Goal: Communication & Community: Answer question/provide support

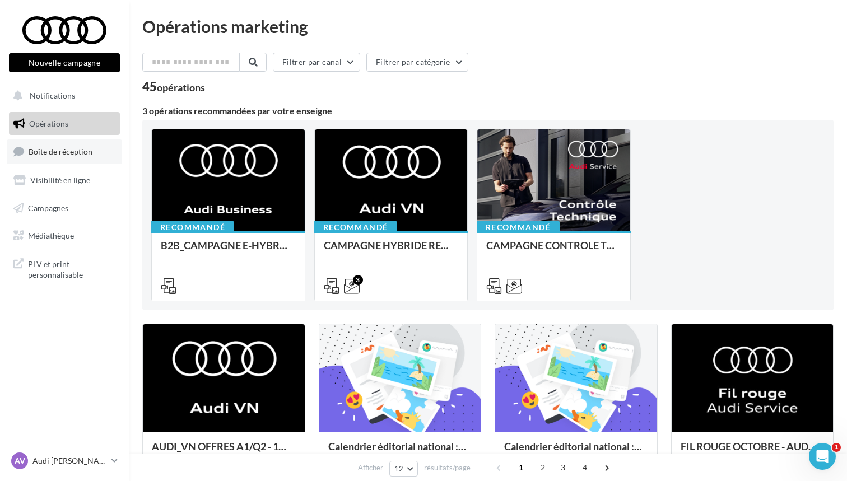
click at [58, 151] on span "Boîte de réception" at bounding box center [61, 152] width 64 height 10
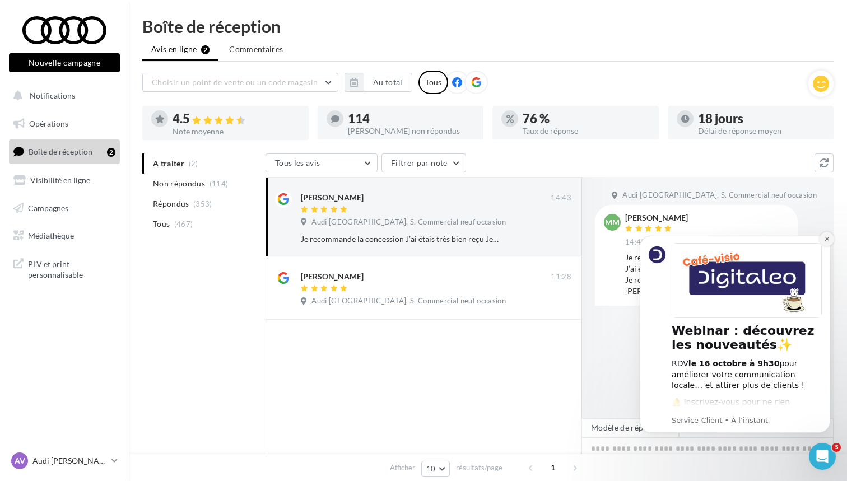
click at [827, 241] on icon "Dismiss notification" at bounding box center [827, 239] width 6 height 6
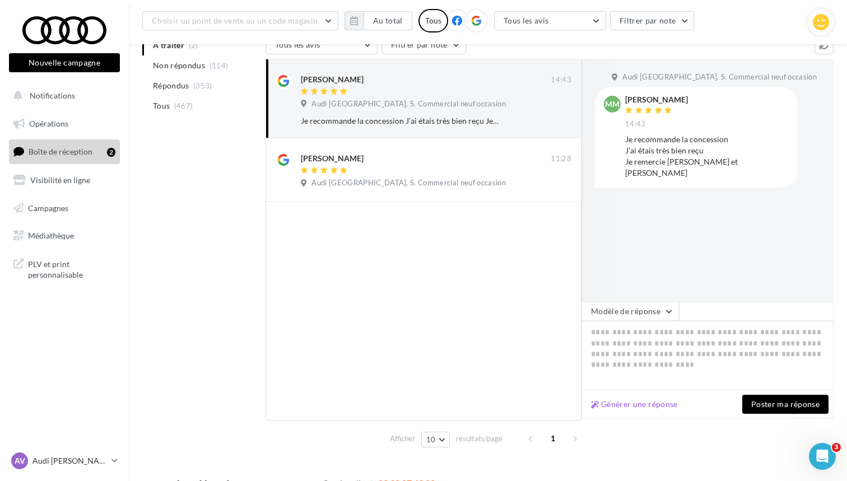
scroll to position [142, 0]
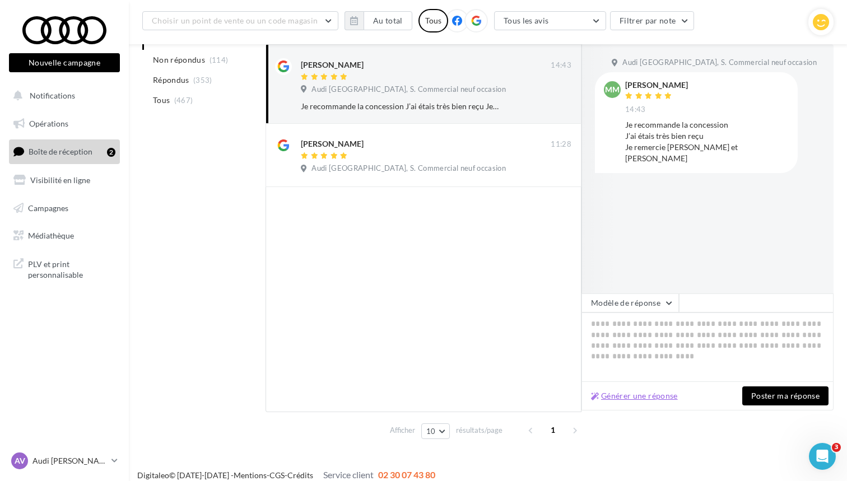
click at [666, 399] on button "Générer une réponse" at bounding box center [634, 395] width 96 height 13
type textarea "**********"
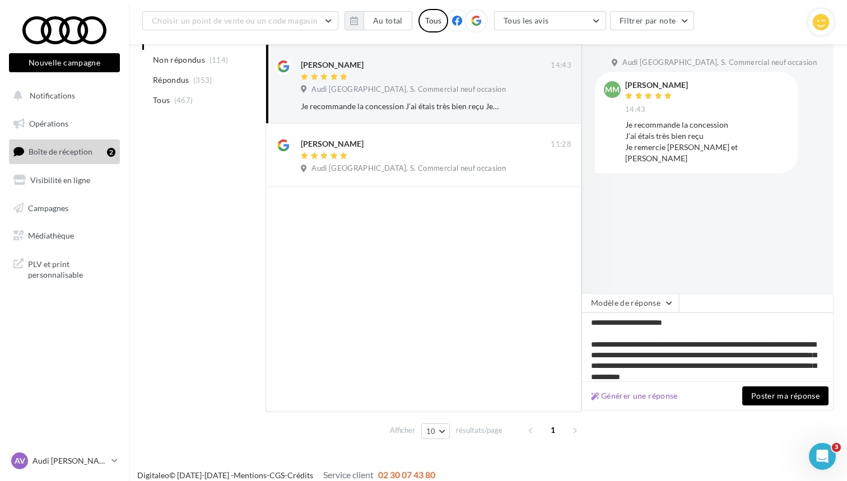
click at [782, 401] on button "Poster ma réponse" at bounding box center [785, 395] width 86 height 19
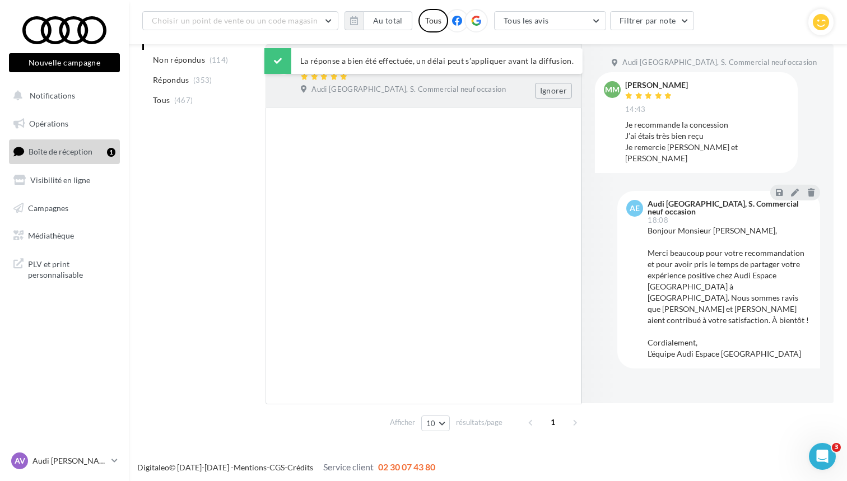
click at [418, 90] on span "Audi Espace Paris Sud, S. Commercial neuf occasion" at bounding box center [408, 90] width 194 height 10
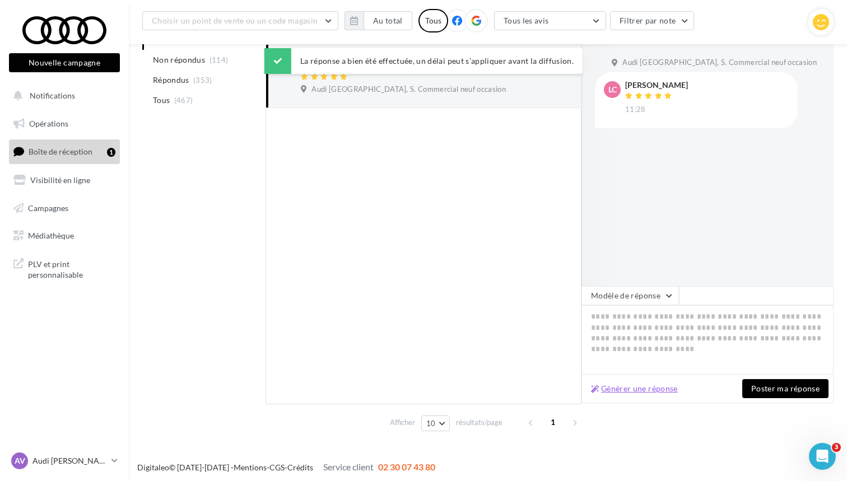
click at [663, 394] on button "Générer une réponse" at bounding box center [634, 388] width 96 height 13
type textarea "**********"
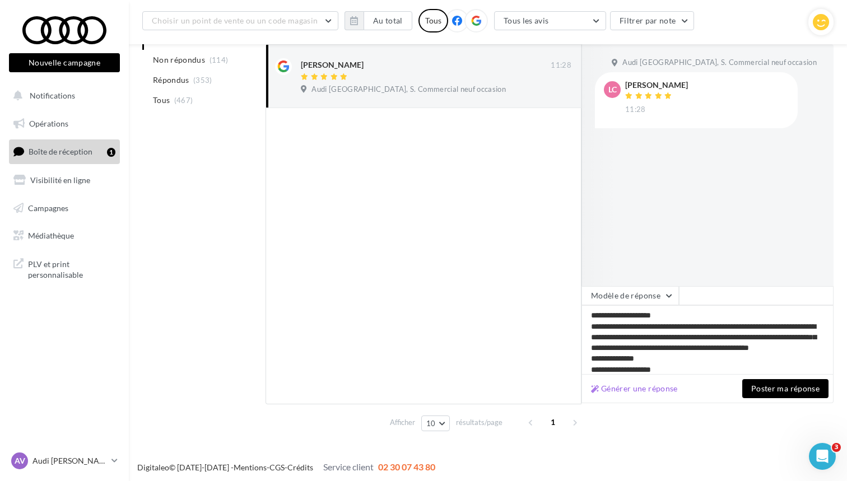
click at [781, 389] on button "Poster ma réponse" at bounding box center [785, 388] width 86 height 19
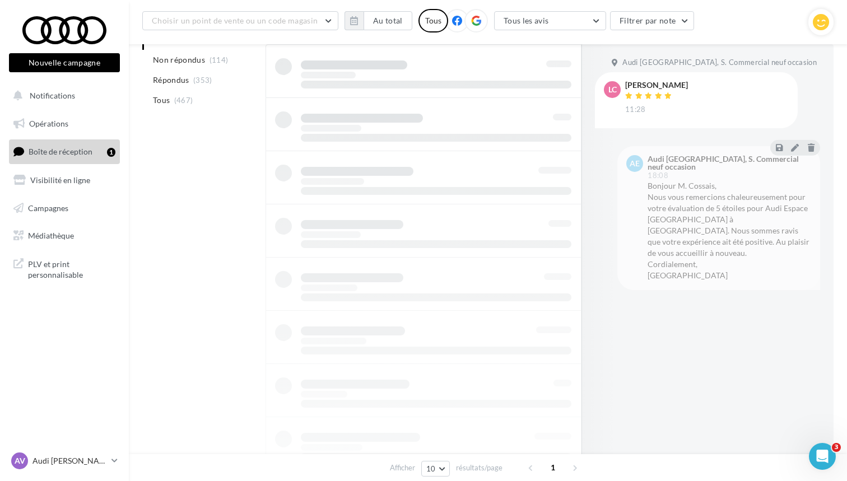
scroll to position [18, 0]
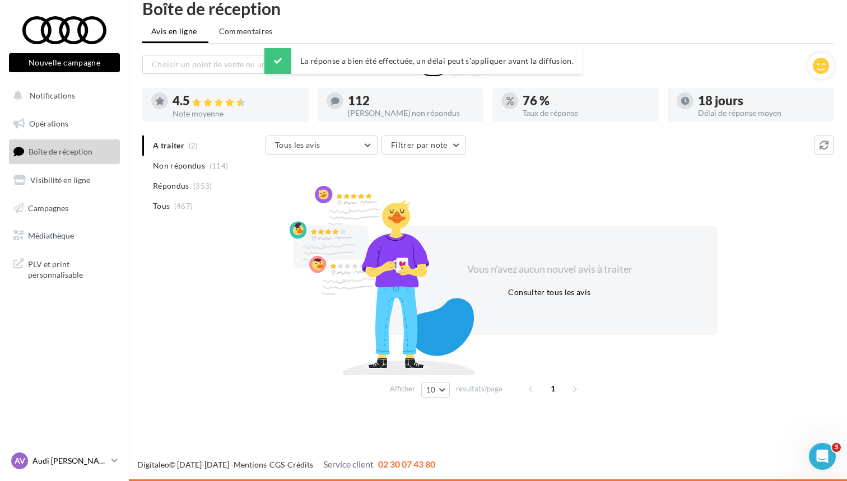
click at [87, 462] on p "Audi [PERSON_NAME]" at bounding box center [69, 460] width 74 height 11
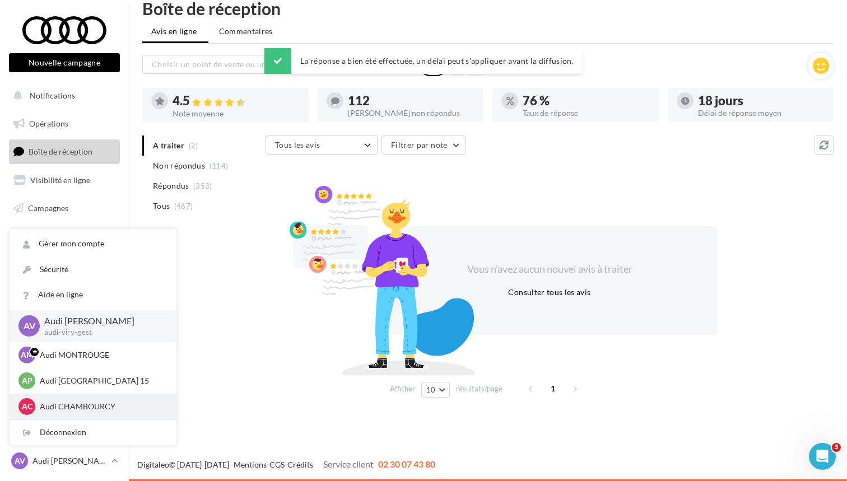
click at [91, 408] on p "Audi CHAMBOURCY" at bounding box center [101, 406] width 123 height 11
